Goal: Task Accomplishment & Management: Use online tool/utility

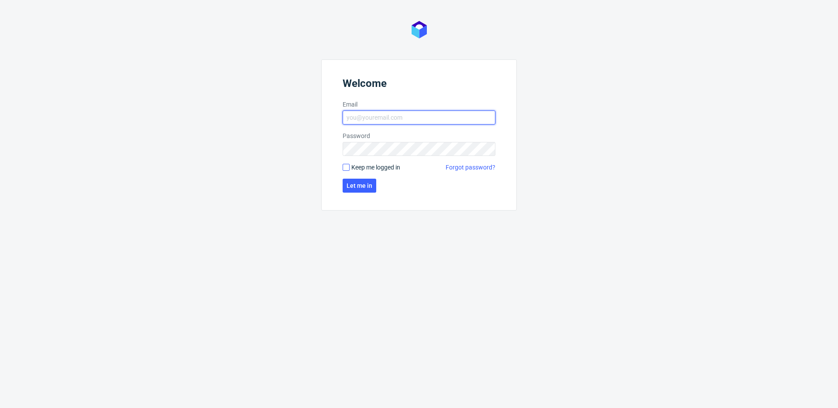
type input "[EMAIL_ADDRESS][DOMAIN_NAME]"
click at [347, 164] on input "Keep me logged in" at bounding box center [346, 167] width 7 height 7
checkbox input "true"
click at [357, 185] on span "Let me in" at bounding box center [360, 186] width 26 height 6
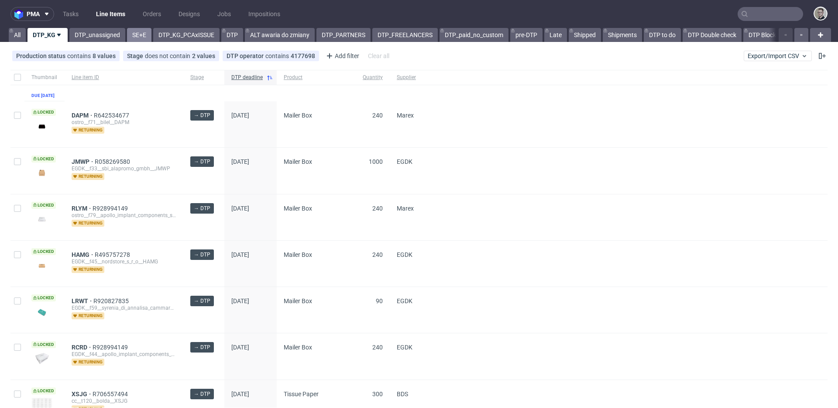
click at [142, 32] on link "SE+E" at bounding box center [139, 35] width 24 height 14
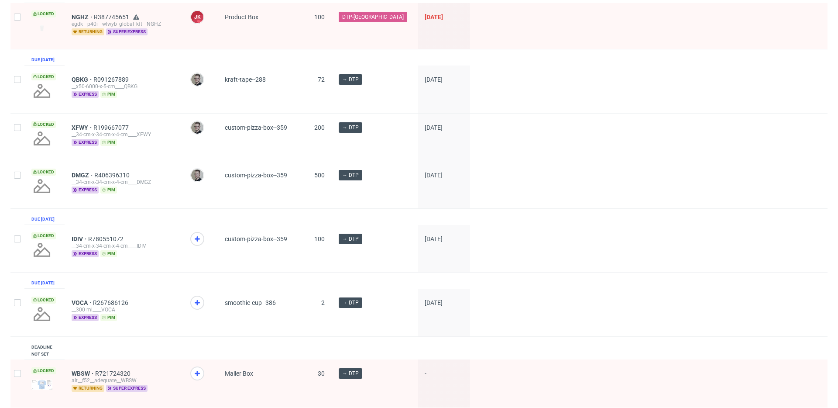
scroll to position [99, 0]
click at [198, 244] on icon at bounding box center [197, 238] width 10 height 10
click at [202, 307] on icon at bounding box center [197, 302] width 10 height 10
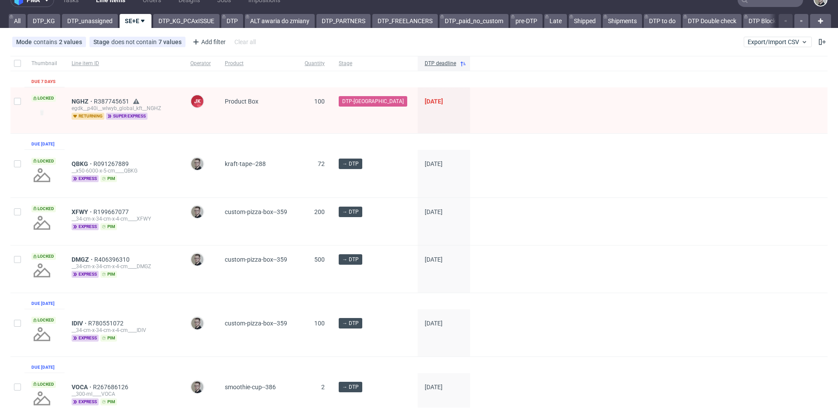
scroll to position [0, 0]
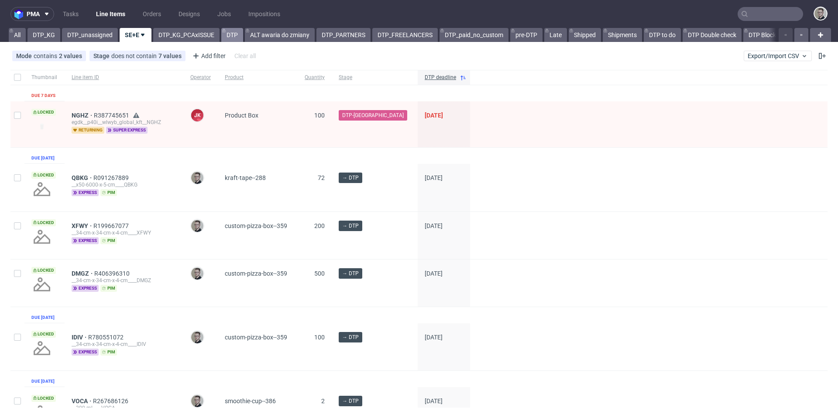
click at [225, 35] on link "DTP" at bounding box center [232, 35] width 22 height 14
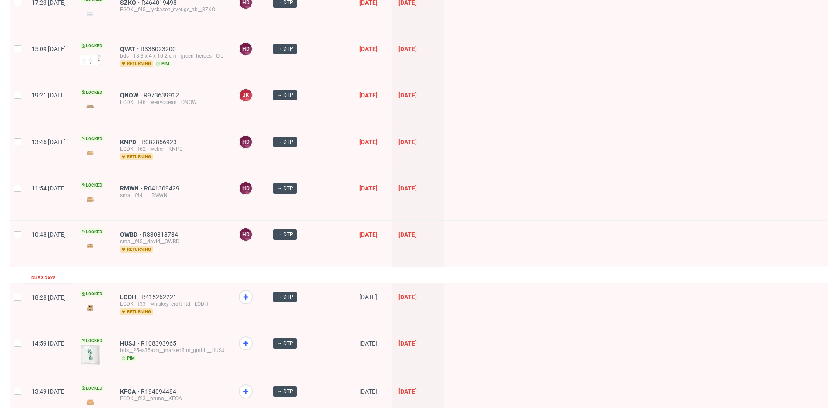
scroll to position [1158, 0]
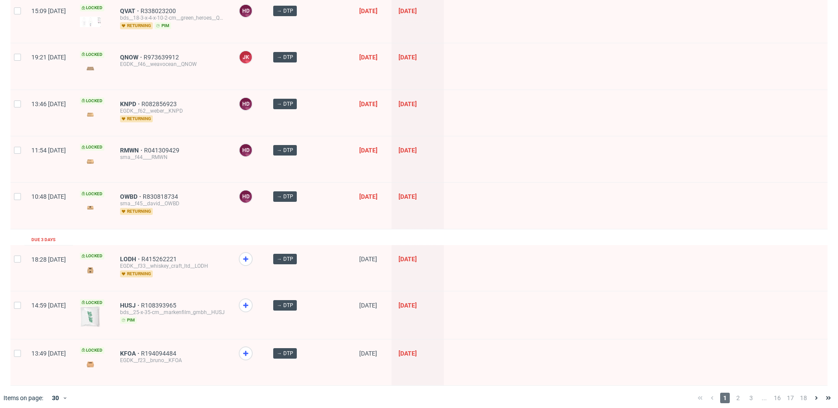
click at [737, 393] on div "1 2 3 ... 16 17 18" at bounding box center [764, 398] width 141 height 10
click at [734, 393] on span "2" at bounding box center [738, 398] width 10 height 10
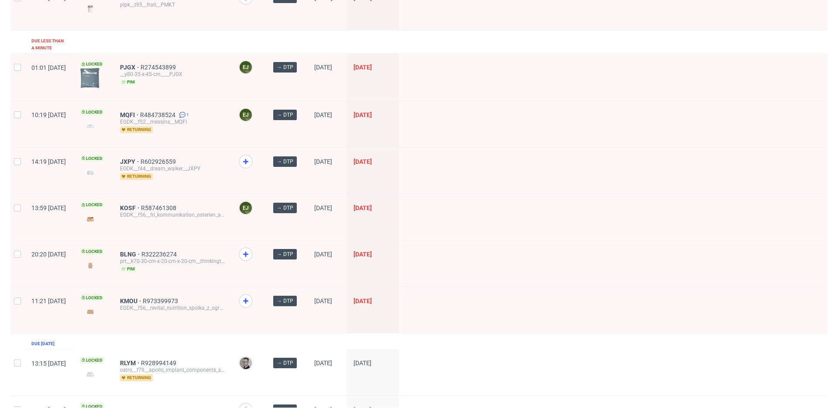
scroll to position [1151, 0]
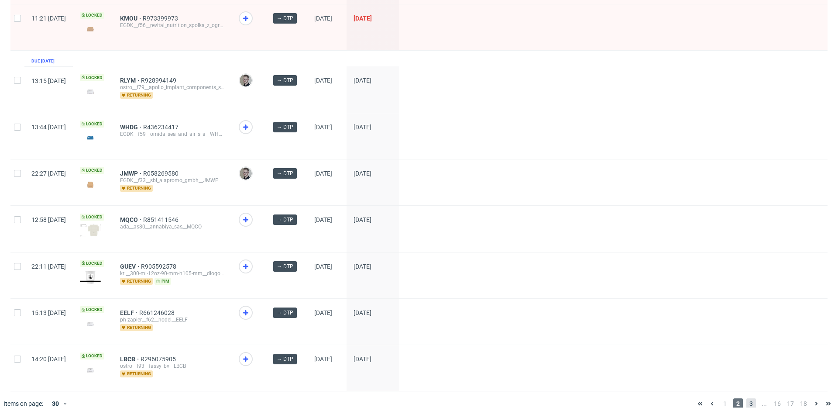
click at [747, 398] on span "3" at bounding box center [752, 403] width 10 height 10
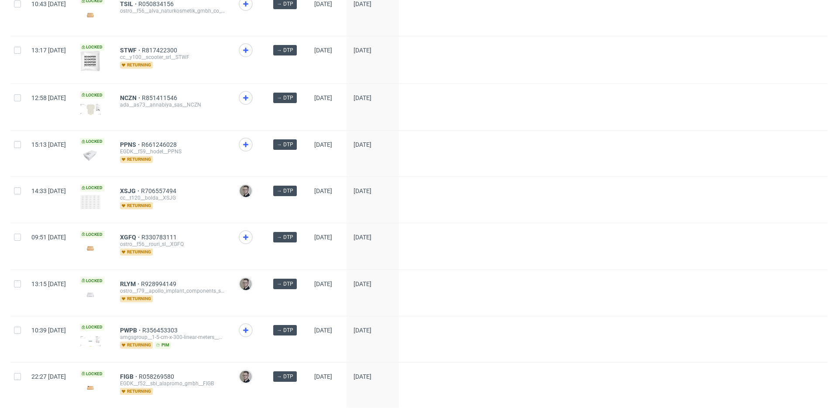
scroll to position [1106, 0]
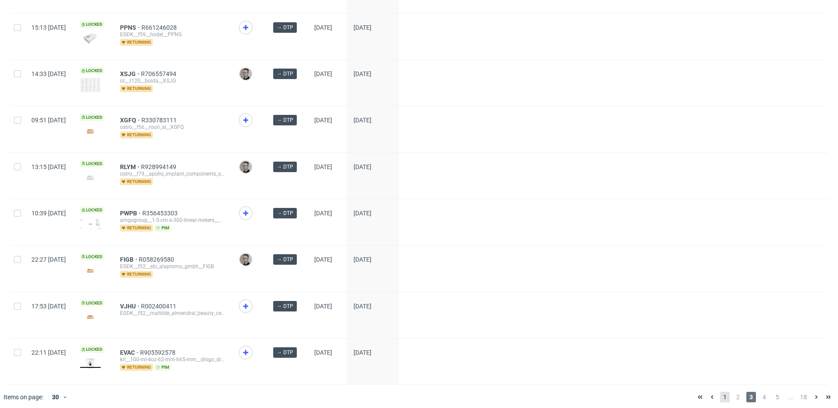
click at [720, 392] on span "1" at bounding box center [725, 397] width 10 height 10
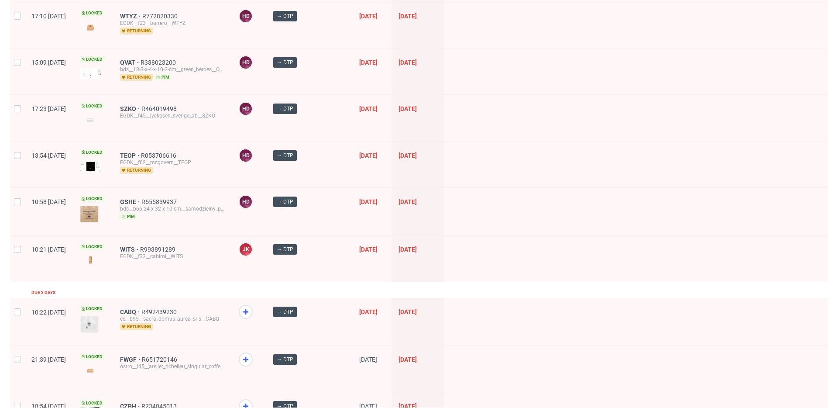
scroll to position [1160, 0]
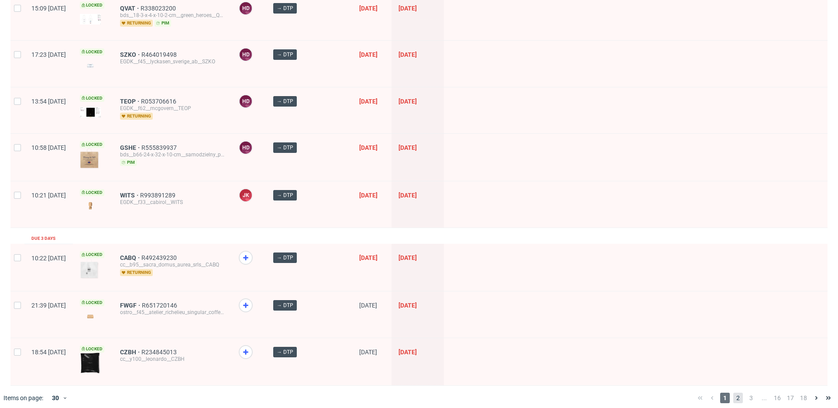
click at [733, 393] on span "2" at bounding box center [738, 398] width 10 height 10
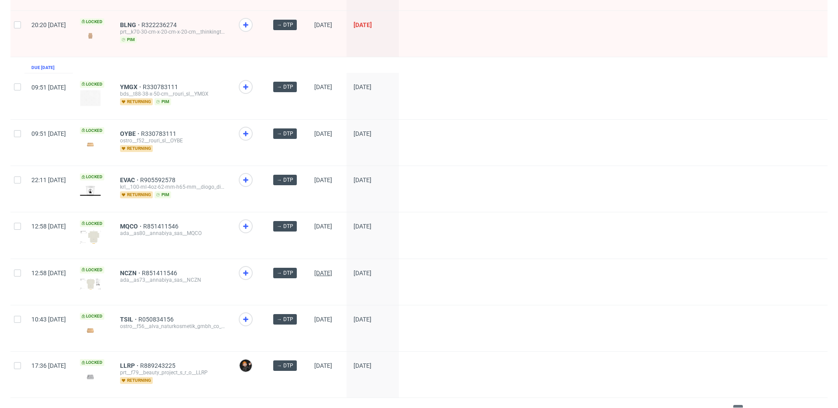
scroll to position [1150, 0]
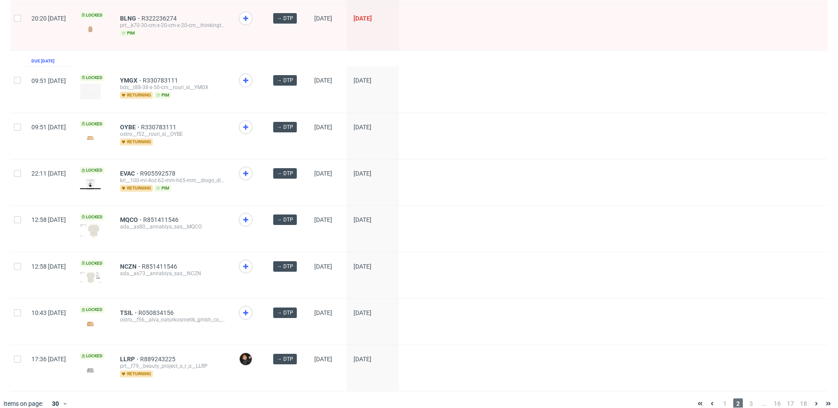
drag, startPoint x: 9, startPoint y: 74, endPoint x: 13, endPoint y: 83, distance: 9.6
click at [14, 80] on div at bounding box center [17, 89] width 14 height 46
checkbox input "true"
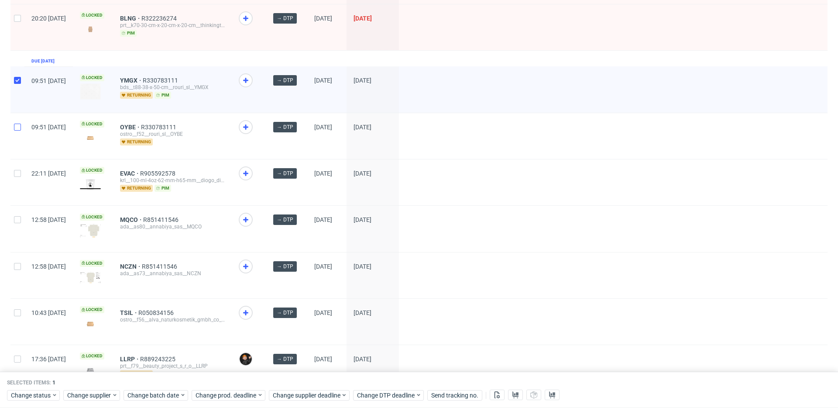
click at [17, 113] on div at bounding box center [17, 136] width 14 height 46
checkbox input "true"
click at [15, 177] on div at bounding box center [17, 182] width 14 height 46
checkbox input "true"
click at [17, 220] on div at bounding box center [17, 229] width 14 height 46
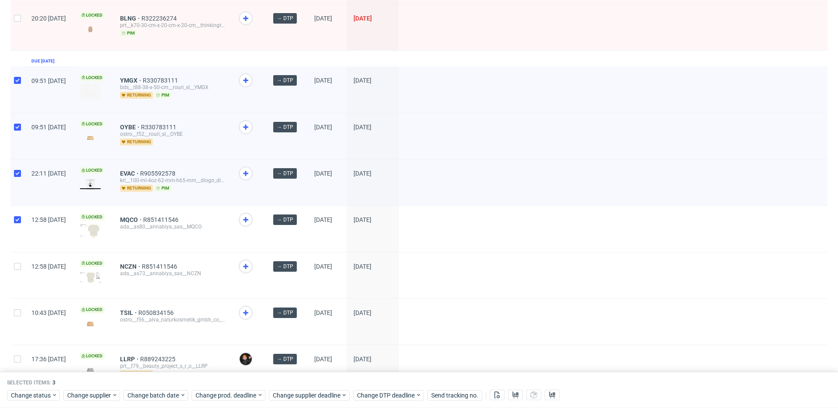
checkbox input "true"
click at [20, 263] on input "checkbox" at bounding box center [17, 266] width 7 height 7
checkbox input "true"
click at [19, 299] on div at bounding box center [17, 322] width 14 height 46
checkbox input "true"
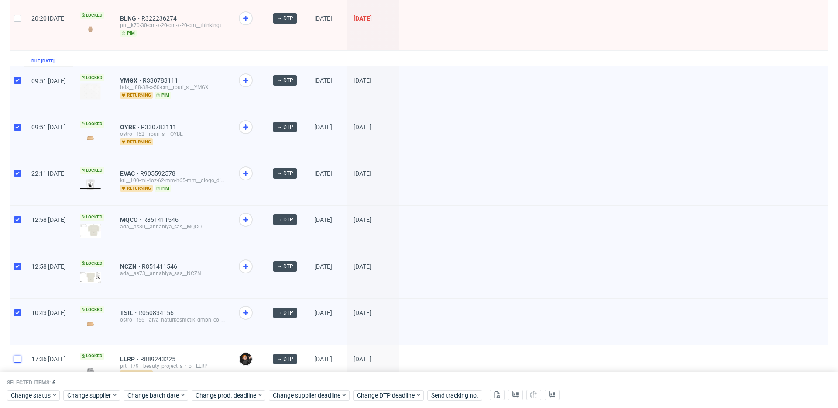
click at [17, 355] on input "checkbox" at bounding box center [17, 358] width 7 height 7
checkbox input "true"
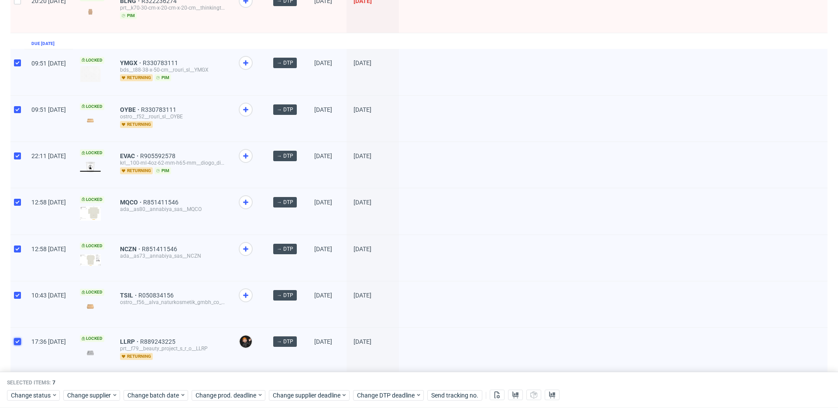
scroll to position [1186, 0]
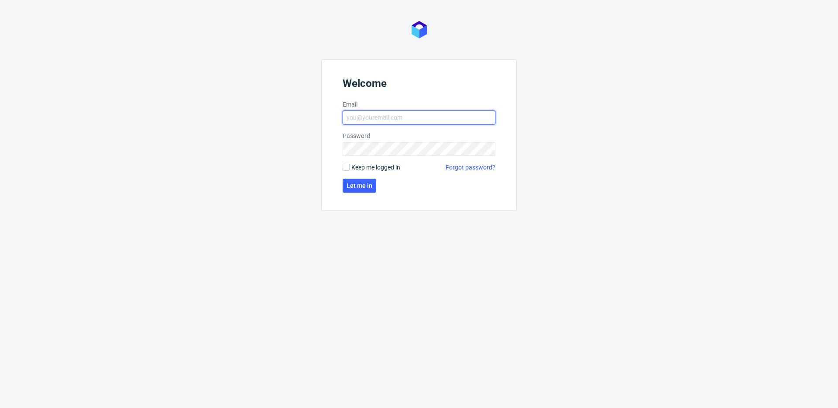
type input "[EMAIL_ADDRESS][DOMAIN_NAME]"
click at [370, 166] on span "Keep me logged in" at bounding box center [375, 167] width 49 height 9
click at [350, 166] on input "Keep me logged in" at bounding box center [346, 167] width 7 height 7
checkbox input "true"
click at [348, 191] on button "Let me in" at bounding box center [360, 186] width 34 height 14
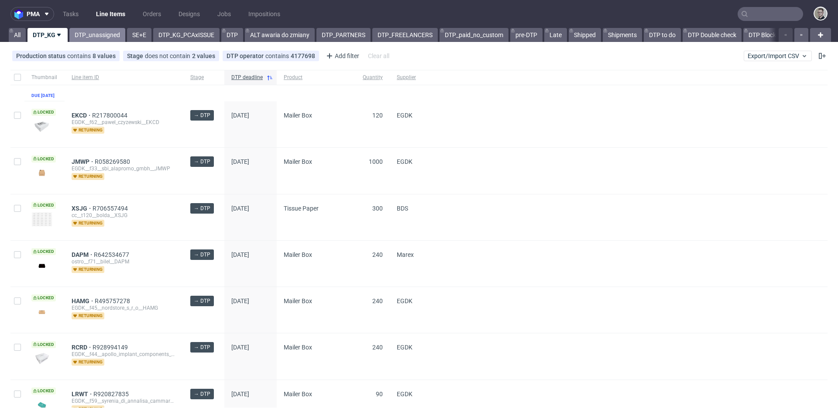
click at [105, 36] on link "DTP_unassigned" at bounding box center [97, 35] width 56 height 14
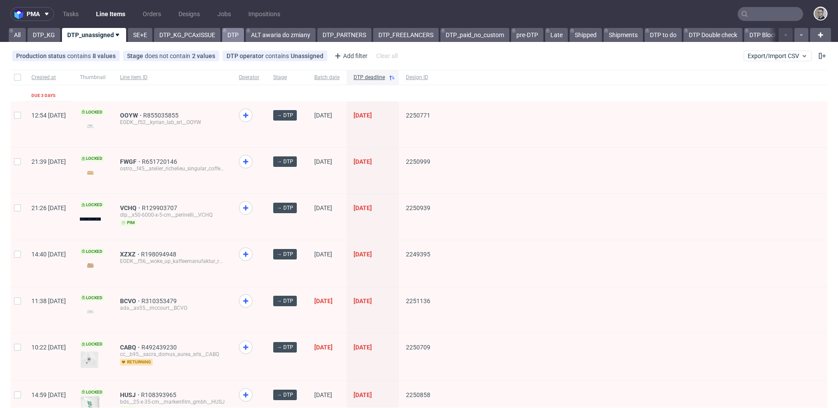
click at [228, 35] on link "DTP" at bounding box center [233, 35] width 22 height 14
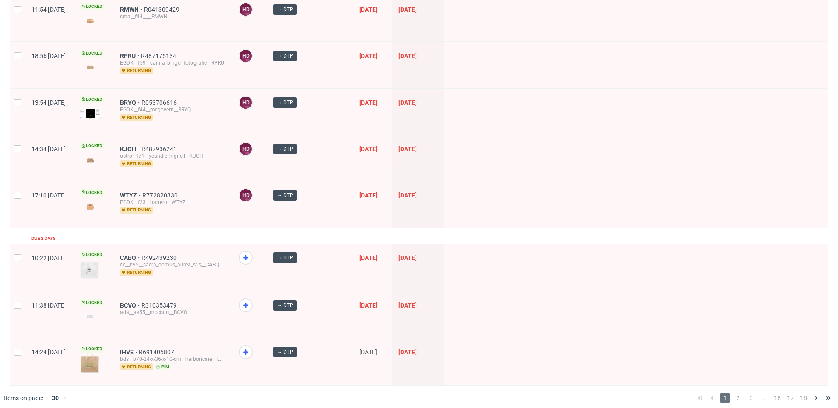
scroll to position [1160, 0]
click at [733, 393] on span "2" at bounding box center [738, 398] width 10 height 10
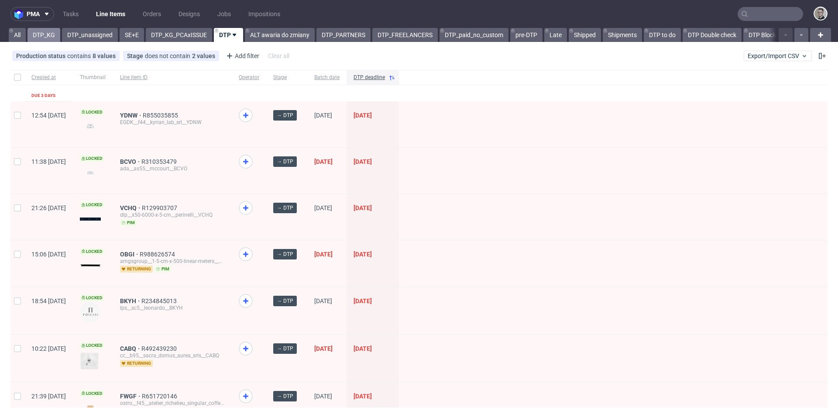
click at [52, 34] on link "DTP_KG" at bounding box center [44, 35] width 33 height 14
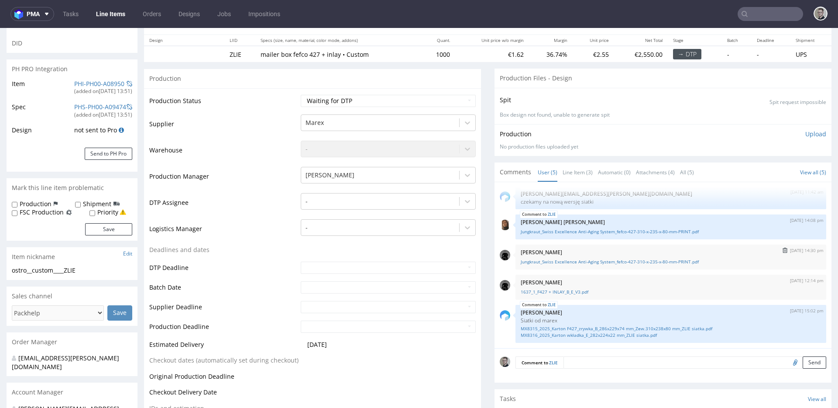
scroll to position [105, 0]
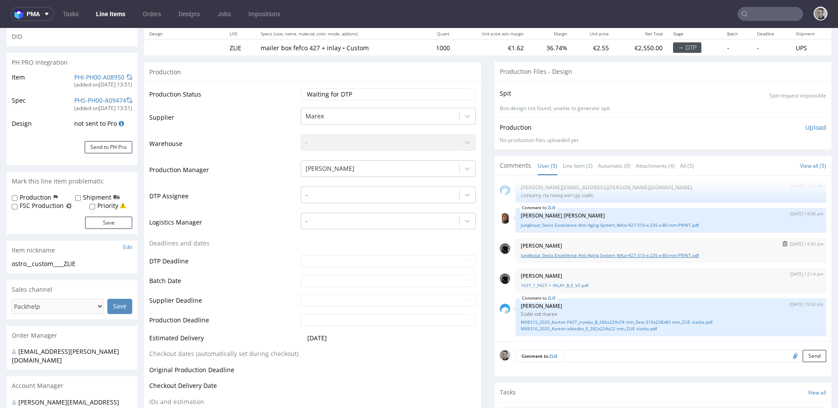
click at [645, 256] on link "Jungkraut_Swiss Excellence Anti-Aging System_fefco-427-310-x-235-x-80-mm-PRINT.…" at bounding box center [671, 255] width 300 height 7
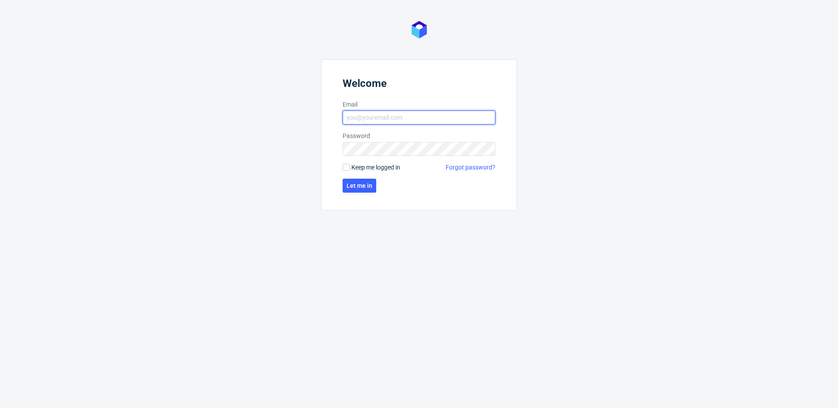
type input "[EMAIL_ADDRESS][DOMAIN_NAME]"
click at [362, 165] on span "Keep me logged in" at bounding box center [375, 167] width 49 height 9
click at [350, 165] on input "Keep me logged in" at bounding box center [346, 167] width 7 height 7
checkbox input "true"
click at [362, 183] on span "Let me in" at bounding box center [360, 186] width 26 height 6
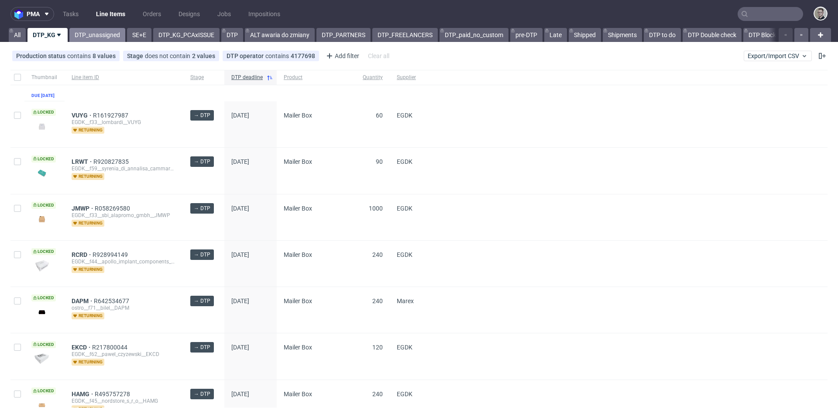
click at [102, 31] on link "DTP_unassigned" at bounding box center [97, 35] width 56 height 14
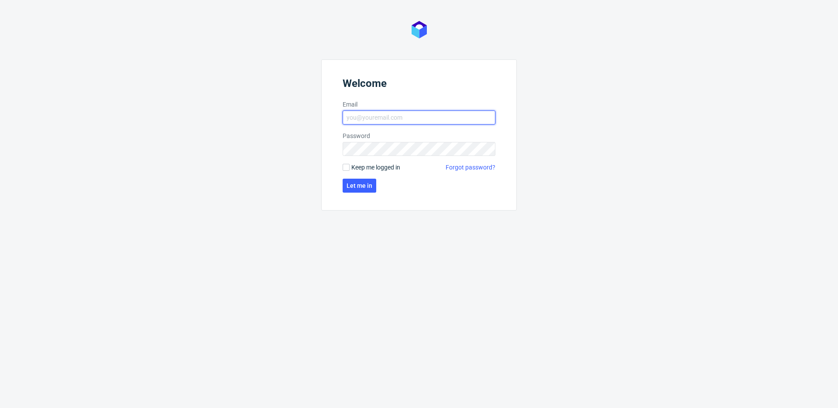
type input "[EMAIL_ADDRESS][DOMAIN_NAME]"
click at [389, 166] on span "Keep me logged in" at bounding box center [375, 167] width 49 height 9
click at [350, 166] on input "Keep me logged in" at bounding box center [346, 167] width 7 height 7
checkbox input "true"
click at [358, 180] on button "Let me in" at bounding box center [360, 186] width 34 height 14
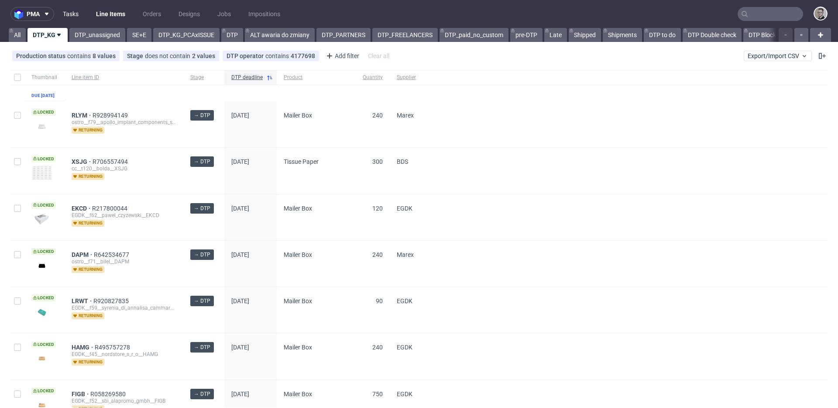
click at [76, 17] on link "Tasks" at bounding box center [71, 14] width 26 height 14
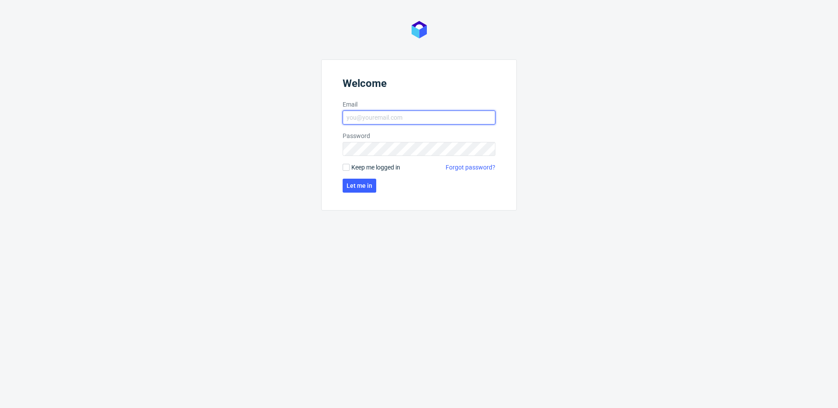
type input "[EMAIL_ADDRESS][DOMAIN_NAME]"
click at [365, 167] on span "Keep me logged in" at bounding box center [375, 167] width 49 height 9
click at [350, 167] on input "Keep me logged in" at bounding box center [346, 167] width 7 height 7
checkbox input "true"
click at [360, 187] on span "Let me in" at bounding box center [360, 186] width 26 height 6
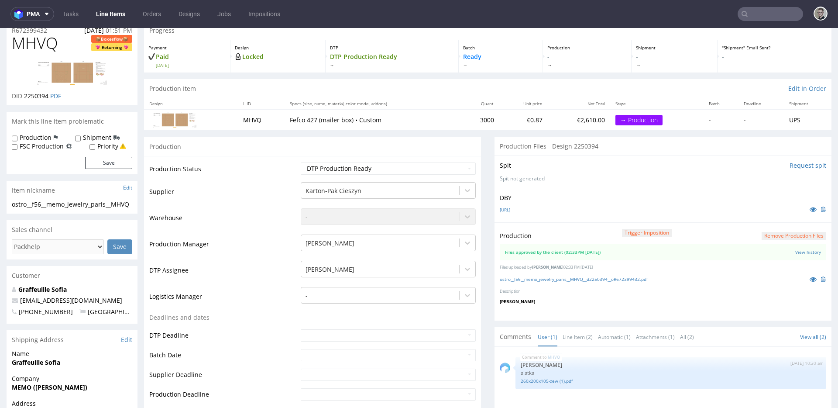
scroll to position [72, 0]
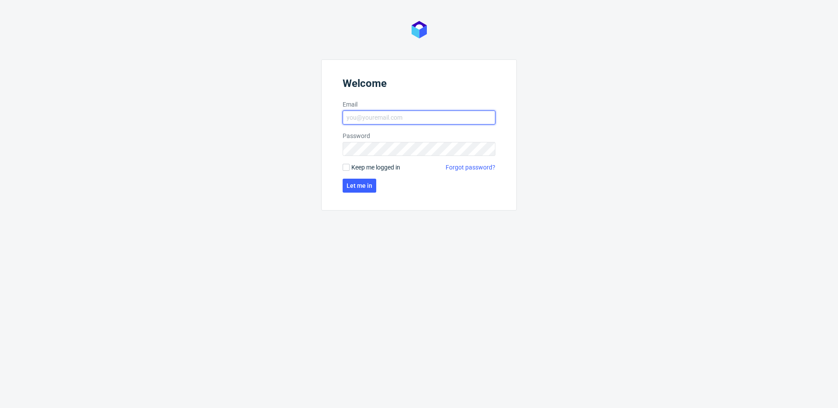
type input "[EMAIL_ADDRESS][DOMAIN_NAME]"
click at [362, 168] on span "Keep me logged in" at bounding box center [375, 167] width 49 height 9
click at [350, 168] on input "Keep me logged in" at bounding box center [346, 167] width 7 height 7
checkbox input "true"
click at [362, 191] on button "Let me in" at bounding box center [360, 186] width 34 height 14
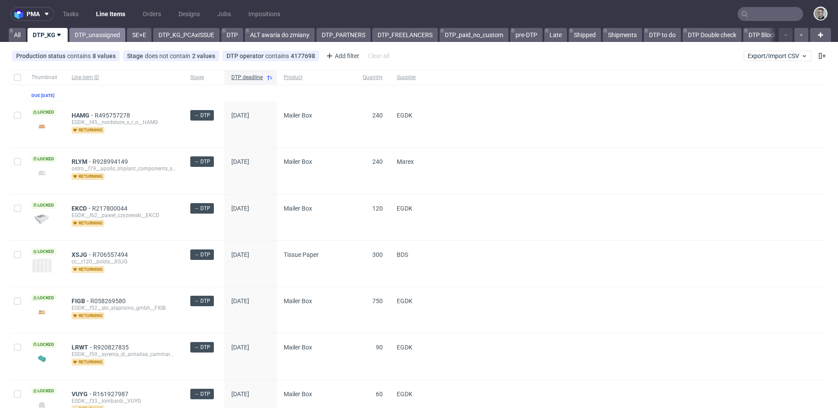
click at [83, 34] on link "DTP_unassigned" at bounding box center [97, 35] width 56 height 14
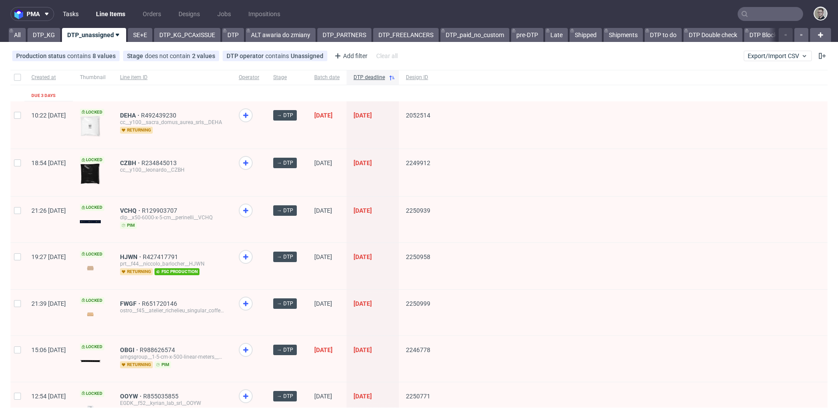
click at [73, 10] on link "Tasks" at bounding box center [71, 14] width 26 height 14
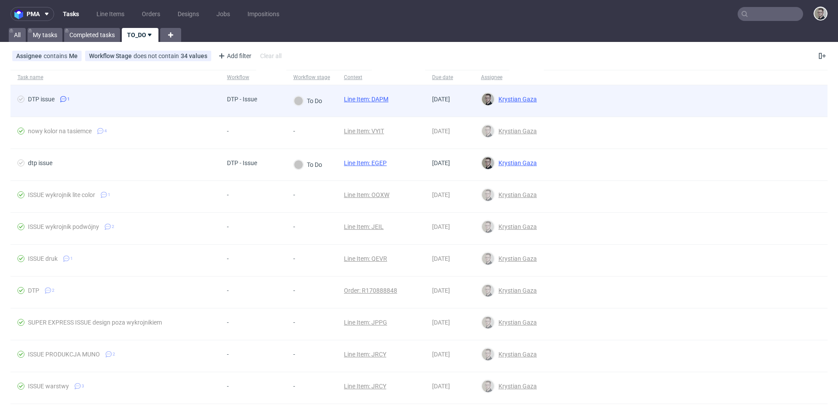
click at [363, 100] on link "Line Item: DAPM" at bounding box center [366, 99] width 45 height 7
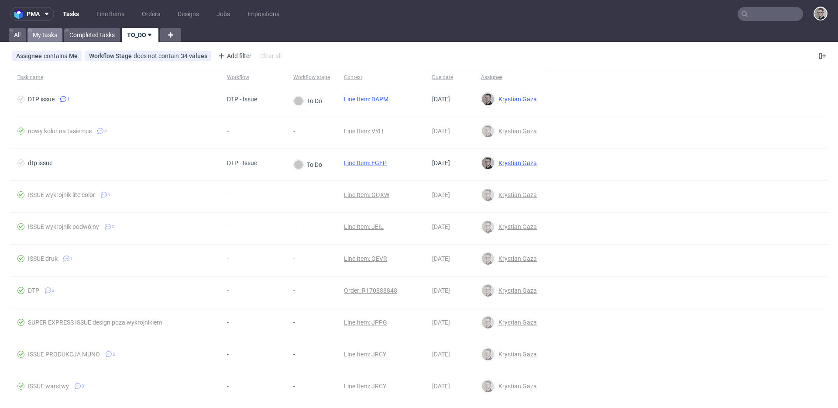
click at [50, 34] on link "My tasks" at bounding box center [45, 35] width 35 height 14
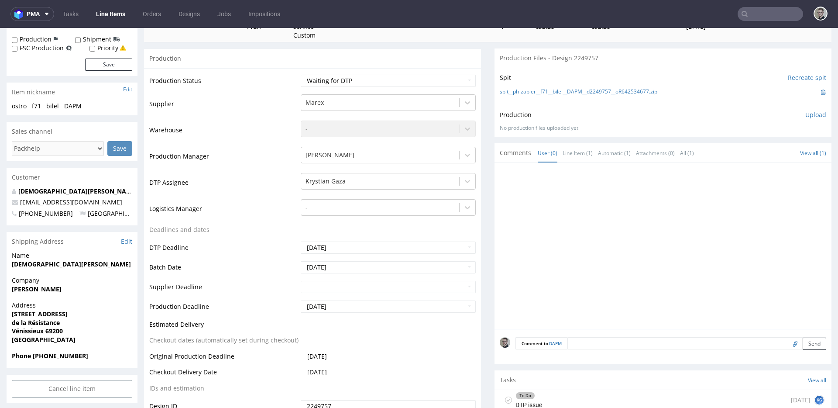
scroll to position [315, 0]
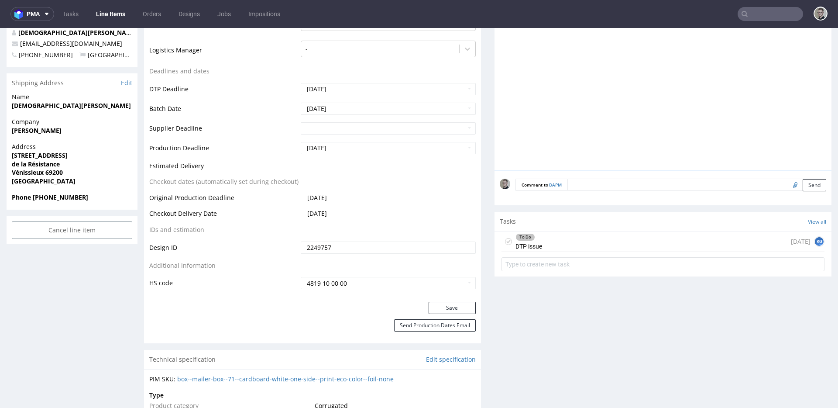
click at [584, 235] on div "To Do DTP issue [DATE] KG" at bounding box center [663, 241] width 323 height 21
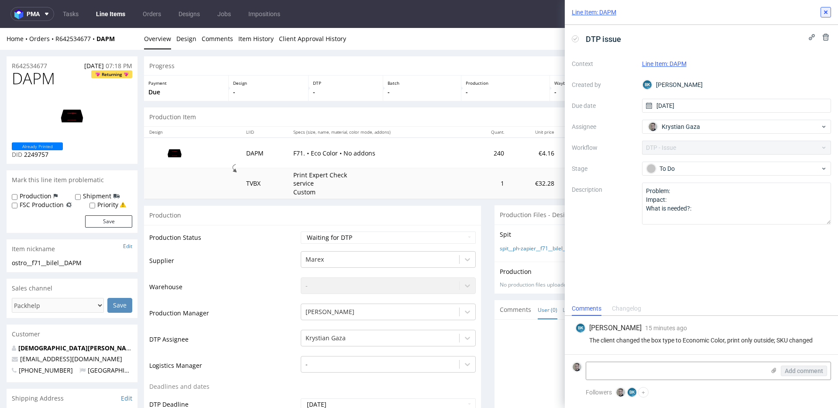
click at [826, 10] on icon at bounding box center [826, 12] width 7 height 7
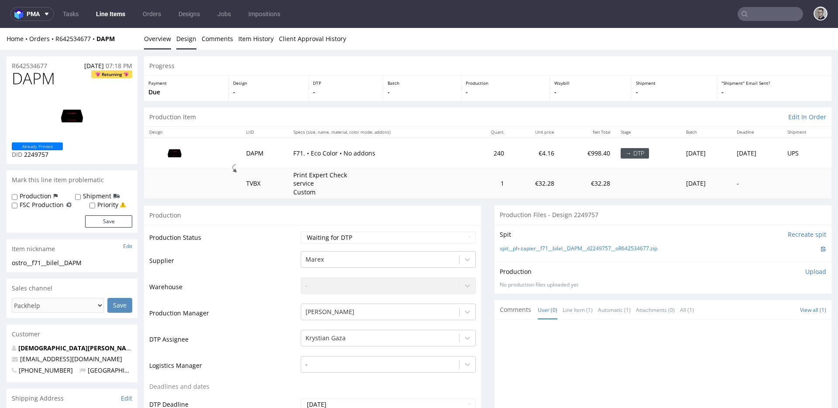
click at [184, 38] on link "Design" at bounding box center [186, 38] width 20 height 21
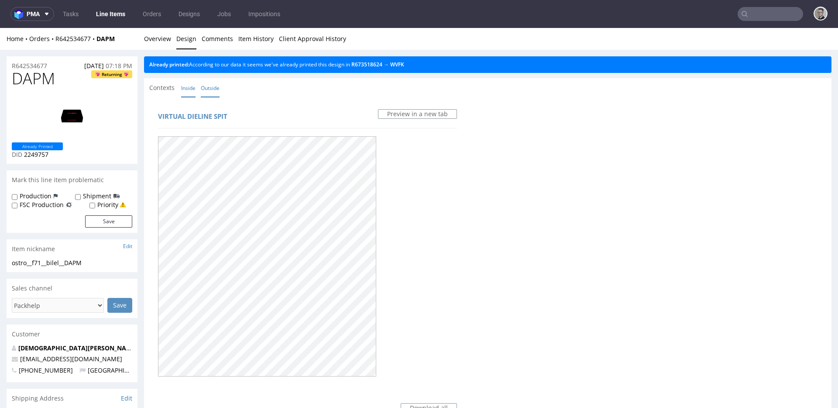
click at [185, 90] on link "Inside" at bounding box center [188, 88] width 14 height 19
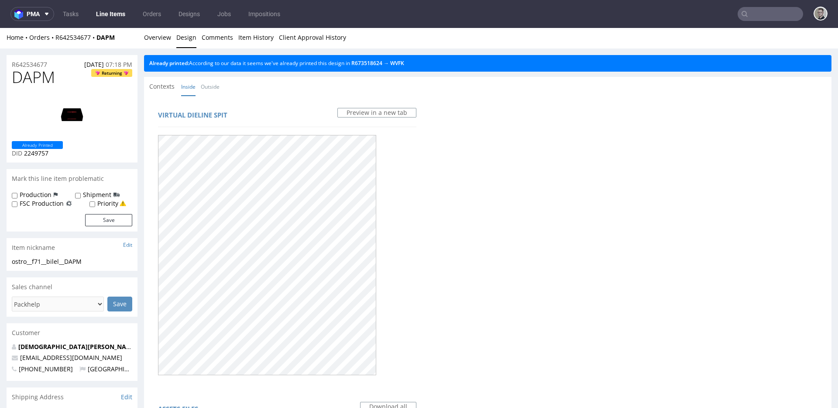
scroll to position [2, 0]
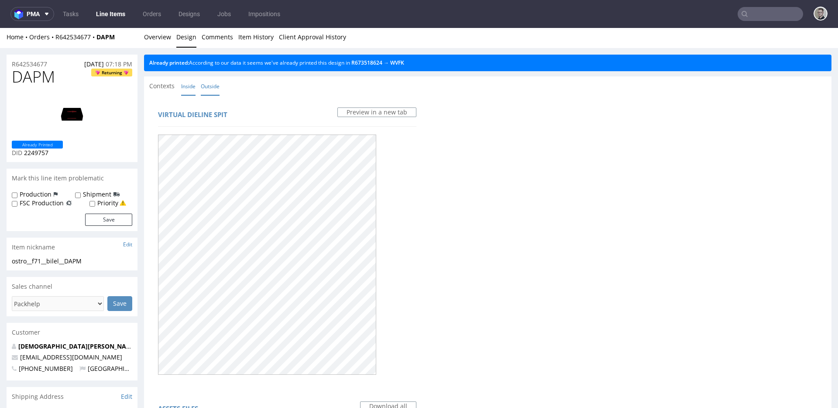
click at [211, 85] on link "Outside" at bounding box center [210, 86] width 19 height 19
click at [165, 41] on link "Overview" at bounding box center [157, 36] width 27 height 21
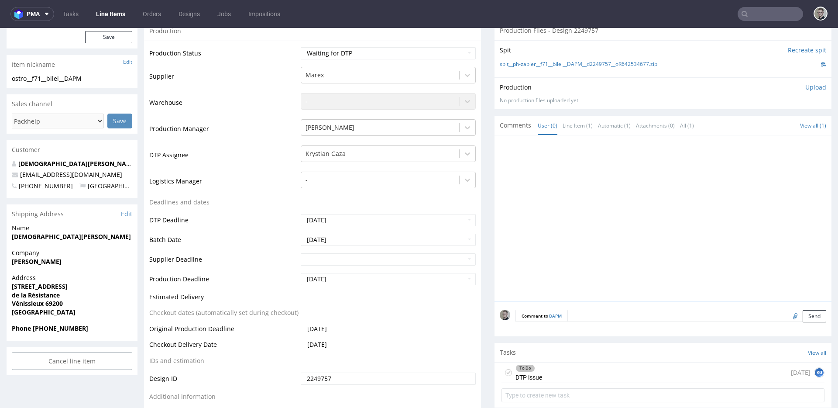
scroll to position [295, 0]
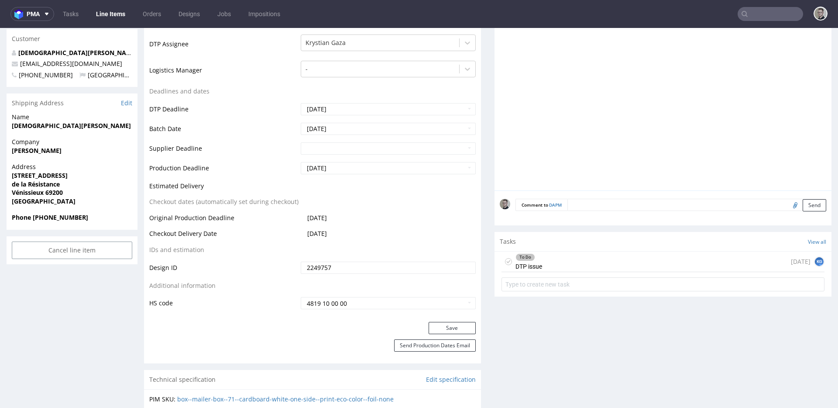
click at [649, 255] on div "To Do DTP issue today KG" at bounding box center [663, 261] width 323 height 21
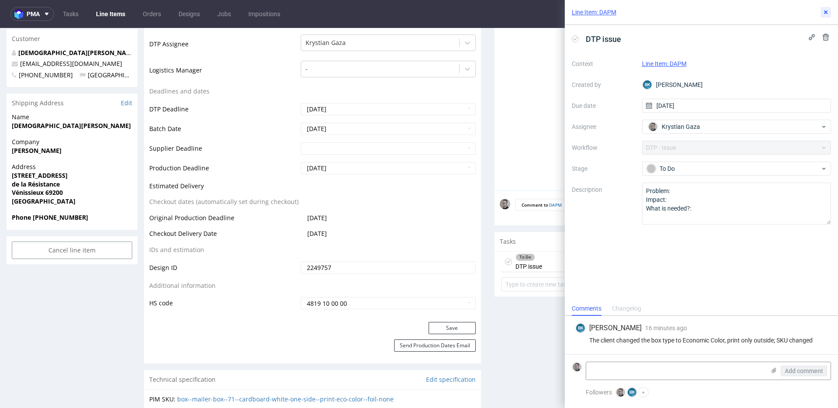
click at [828, 7] on button at bounding box center [826, 12] width 10 height 10
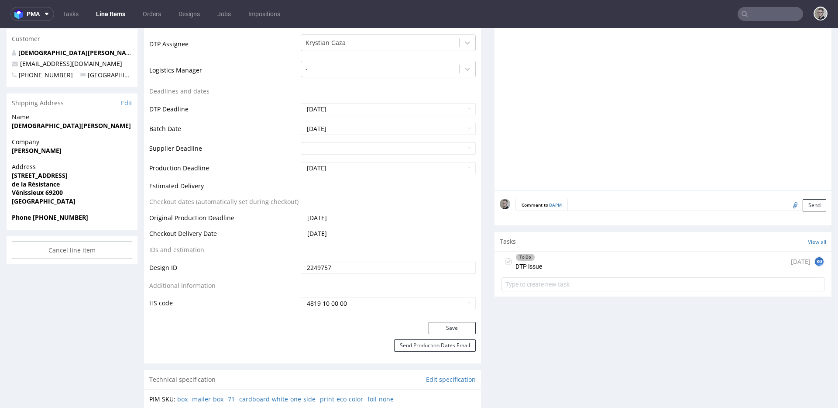
click at [505, 263] on icon at bounding box center [508, 261] width 7 height 7
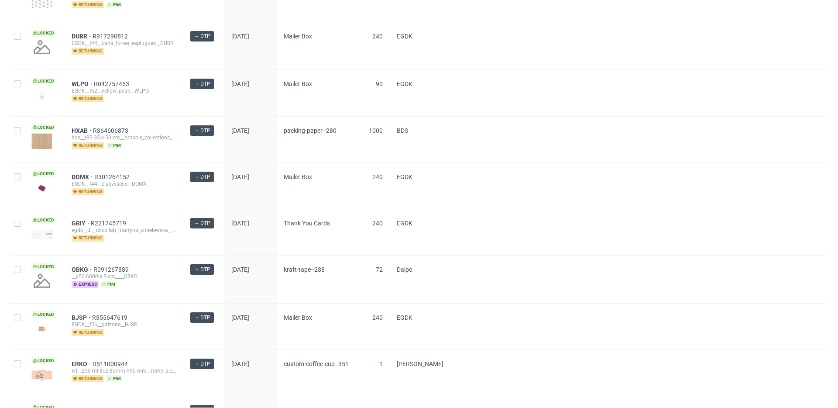
scroll to position [1173, 0]
